Goal: Task Accomplishment & Management: Complete application form

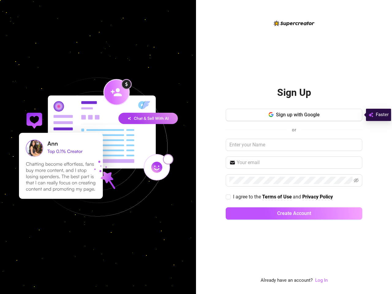
click at [196, 147] on div "Sign Up Sign up with Google or I agree to the Terms of Use and Privacy Policy C…" at bounding box center [294, 147] width 196 height 294
click at [294, 115] on span "Sign up with Google" at bounding box center [298, 115] width 44 height 6
click at [271, 115] on icon "button" at bounding box center [272, 115] width 2 height 2
click at [294, 163] on input "text" at bounding box center [298, 162] width 122 height 7
click at [356, 180] on icon "eye-invisible" at bounding box center [356, 180] width 5 height 4
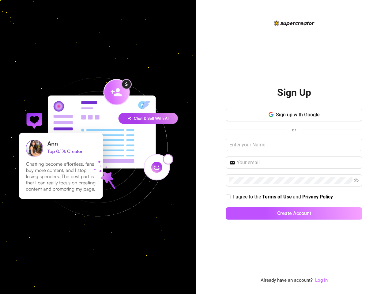
click at [294, 213] on span "Create Account" at bounding box center [294, 213] width 34 height 6
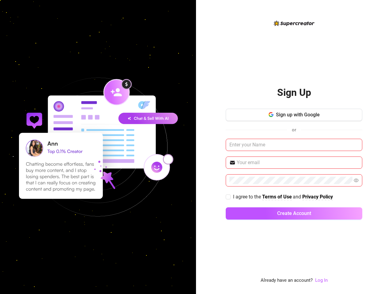
click at [321, 280] on link "Log In" at bounding box center [321, 280] width 13 height 6
